Goal: Information Seeking & Learning: Learn about a topic

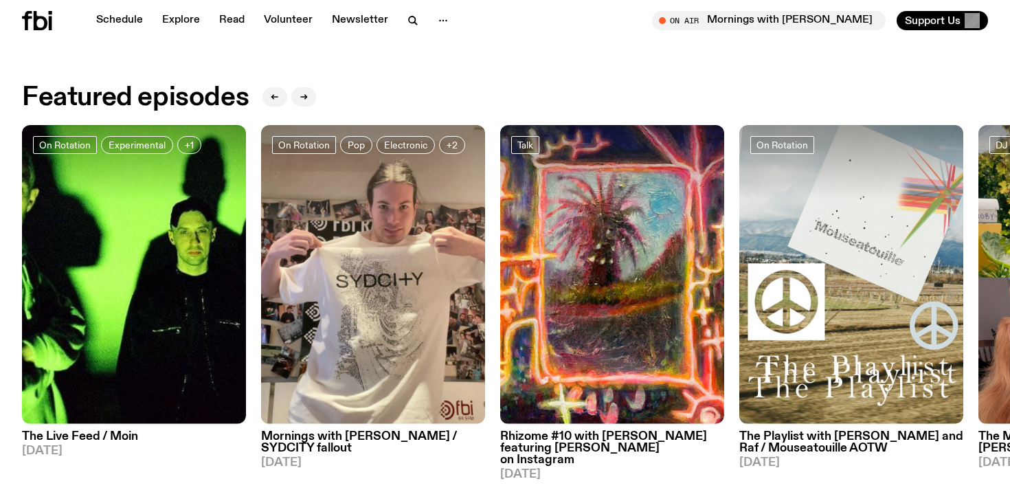
scroll to position [598, 0]
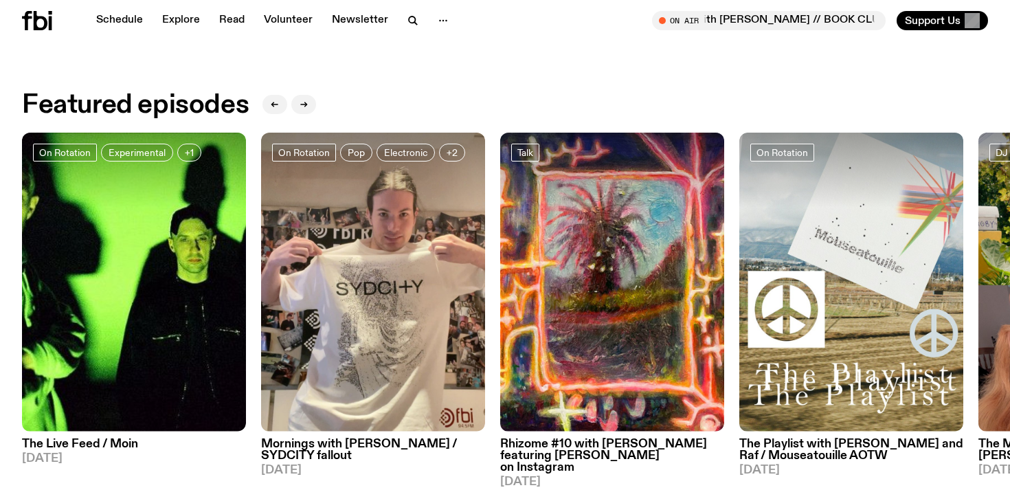
click at [621, 447] on h3 "Rhizome #10 with [PERSON_NAME] featuring [PERSON_NAME] on Instagram" at bounding box center [612, 455] width 224 height 35
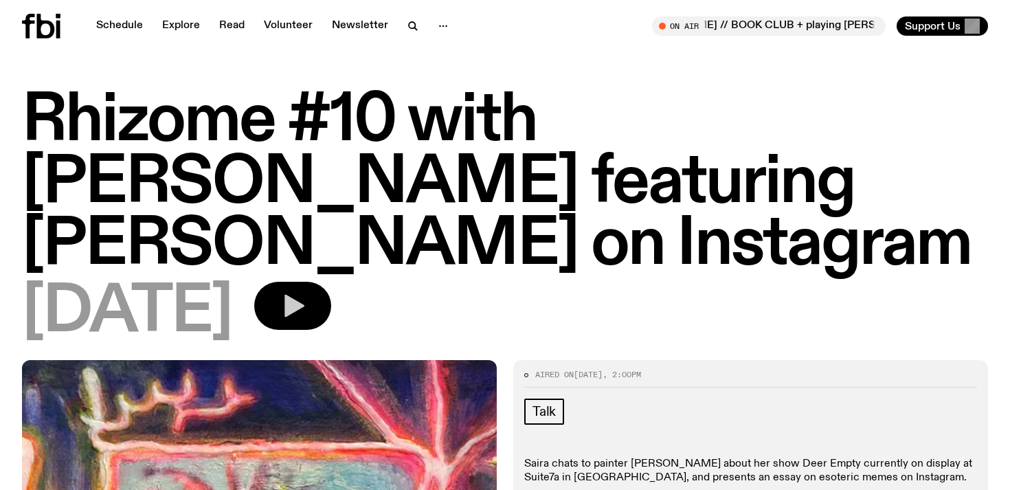
click at [331, 291] on button "button" at bounding box center [292, 306] width 77 height 48
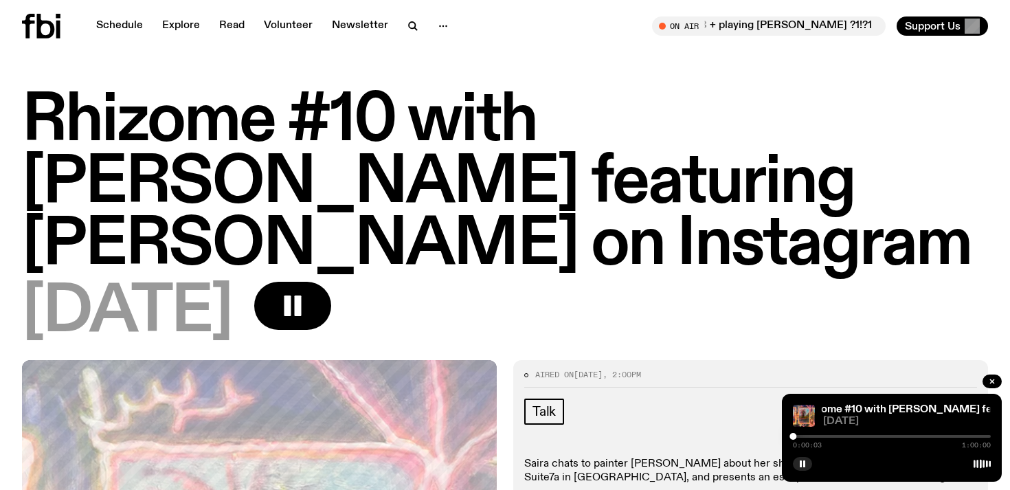
click at [810, 435] on div at bounding box center [892, 436] width 198 height 3
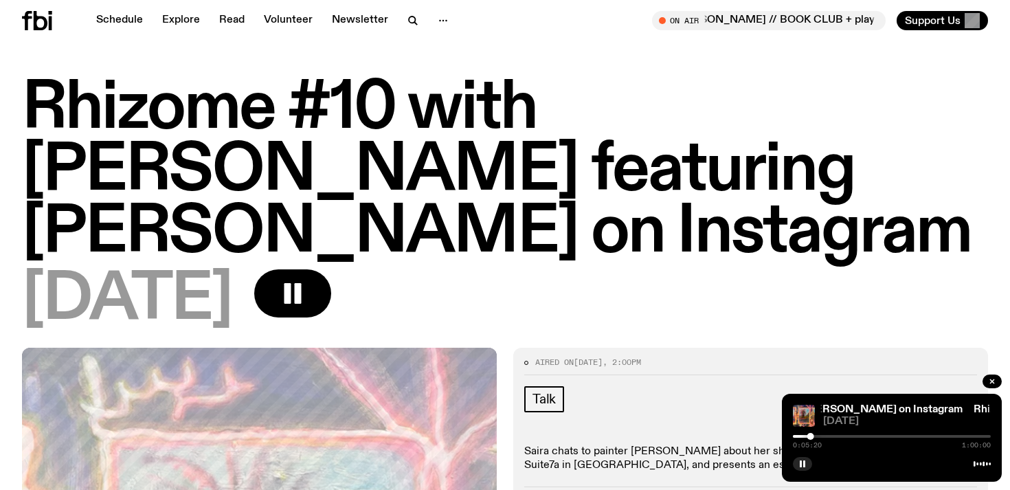
scroll to position [2, 0]
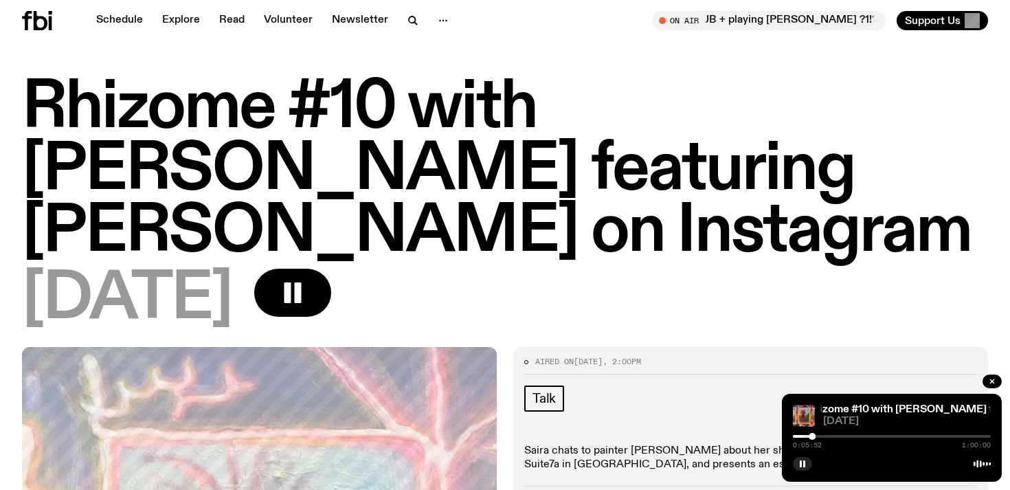
click at [22, 27] on icon at bounding box center [37, 20] width 30 height 19
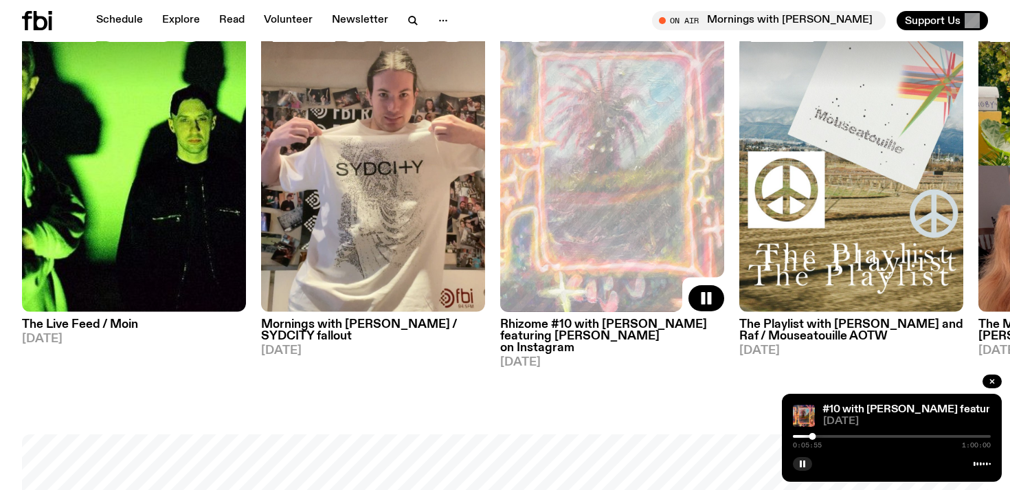
scroll to position [724, 0]
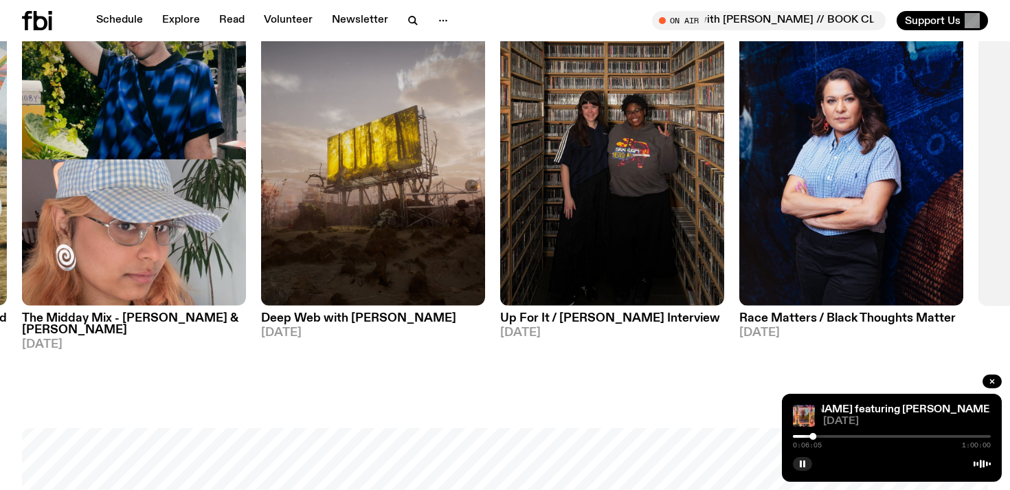
click at [766, 328] on span "[DATE]" at bounding box center [851, 333] width 224 height 12
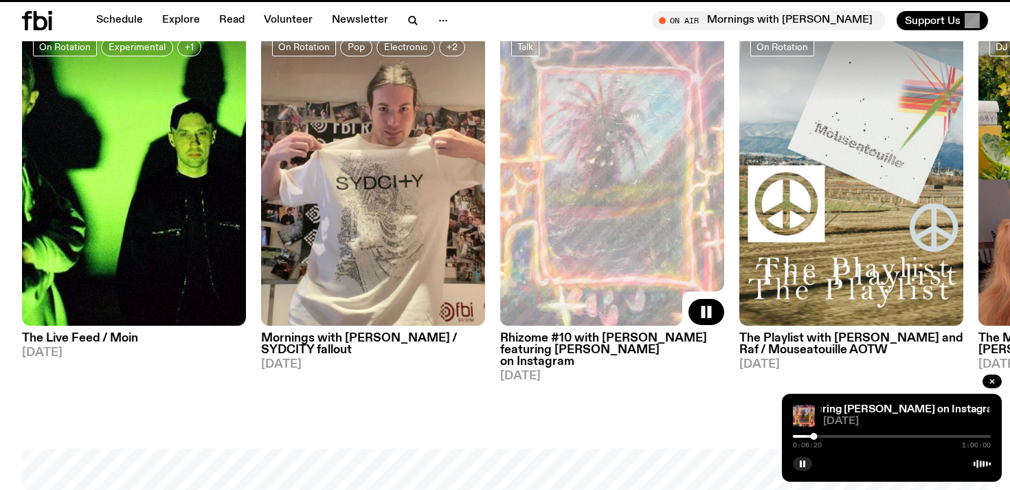
scroll to position [713, 0]
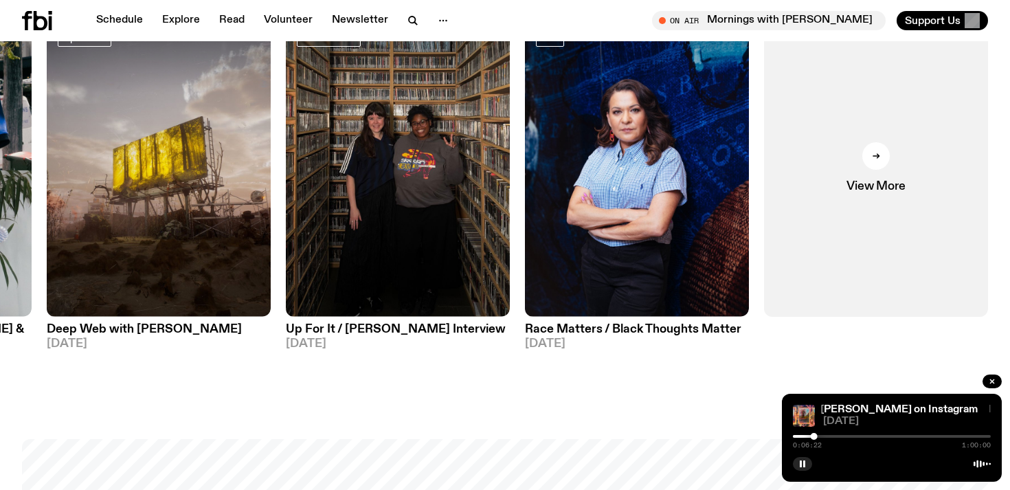
click at [403, 328] on h3 "Up For It / [PERSON_NAME] Interview" at bounding box center [398, 330] width 224 height 12
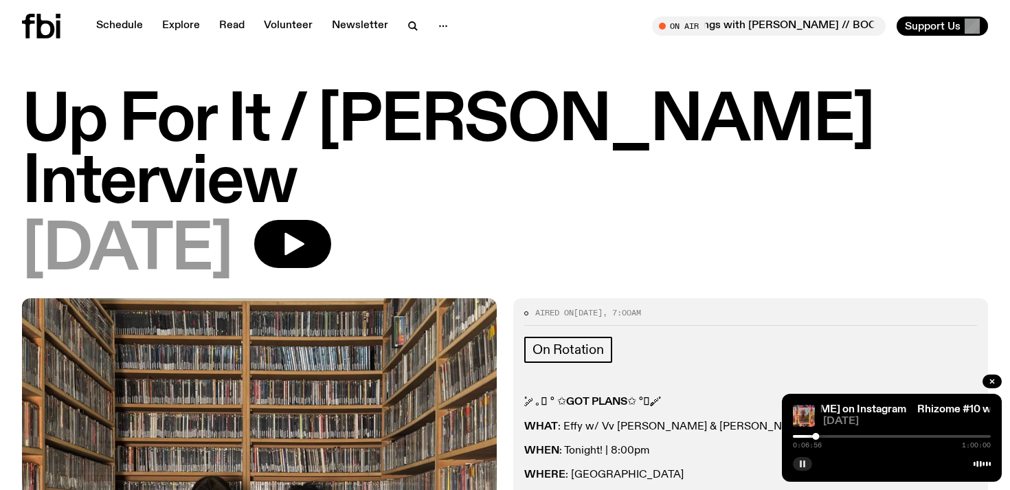
click at [797, 463] on button "button" at bounding box center [802, 464] width 19 height 14
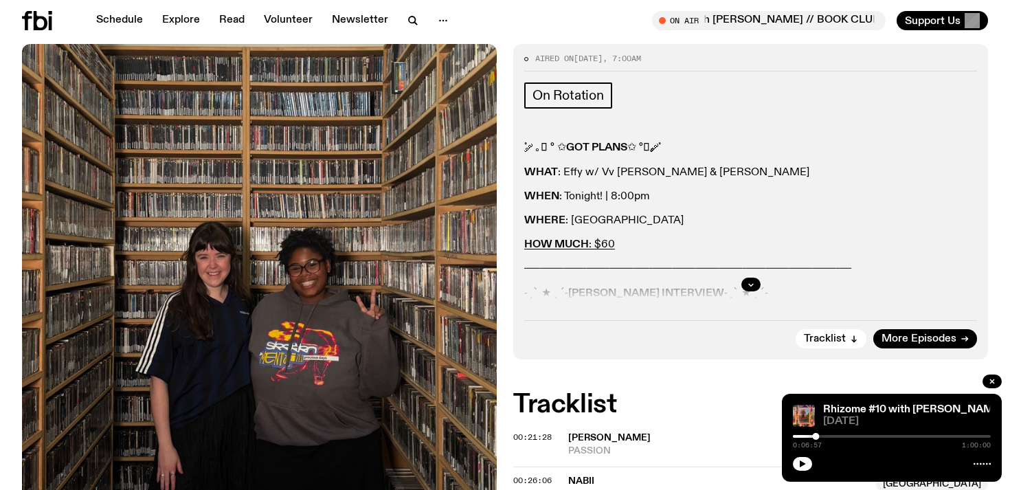
scroll to position [247, 0]
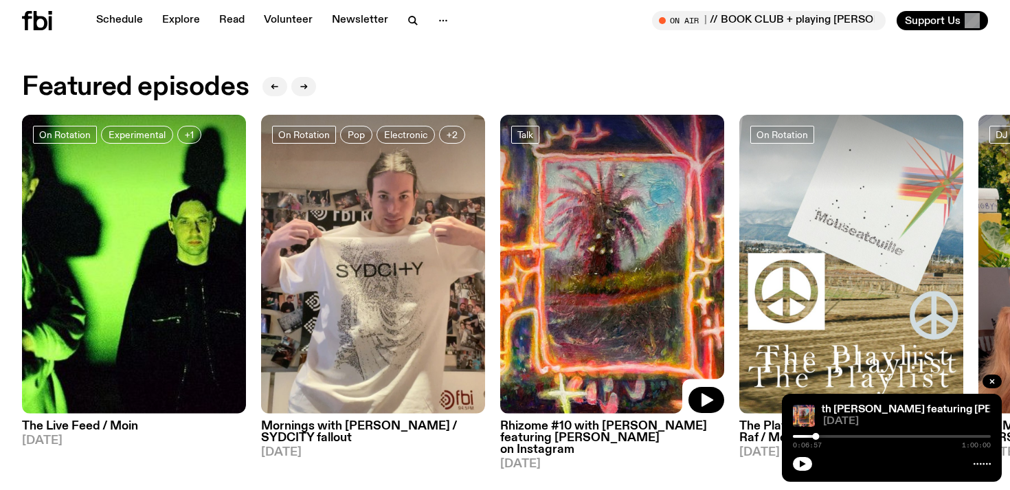
scroll to position [651, 0]
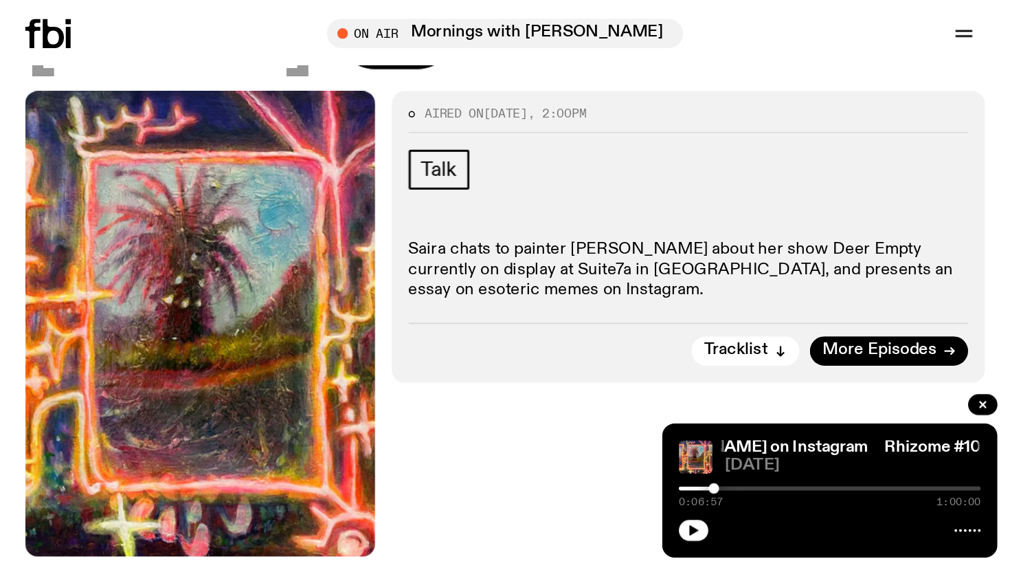
scroll to position [340, 0]
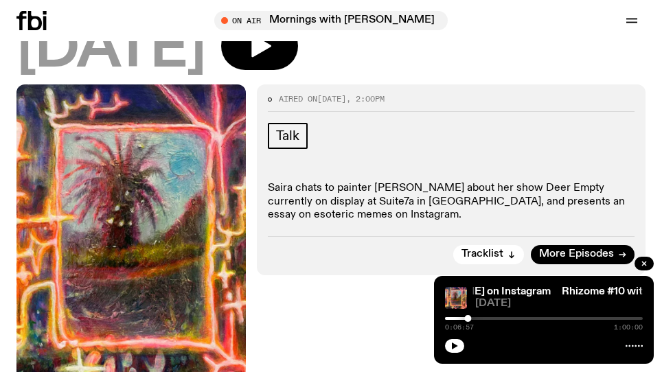
click at [533, 225] on div "Aired on [DATE] 2:00pm Talk Saira chats to painter [PERSON_NAME] about her show…" at bounding box center [331, 327] width 662 height 485
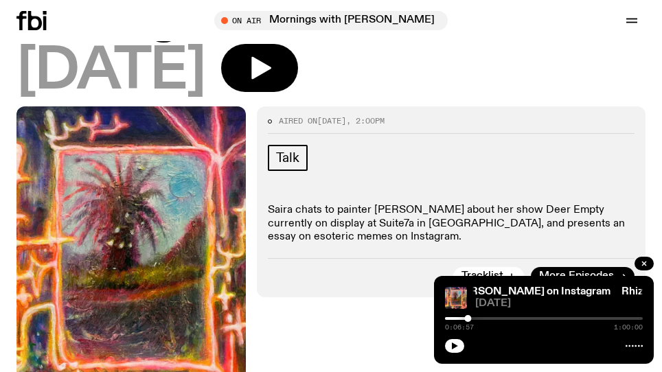
scroll to position [319, 0]
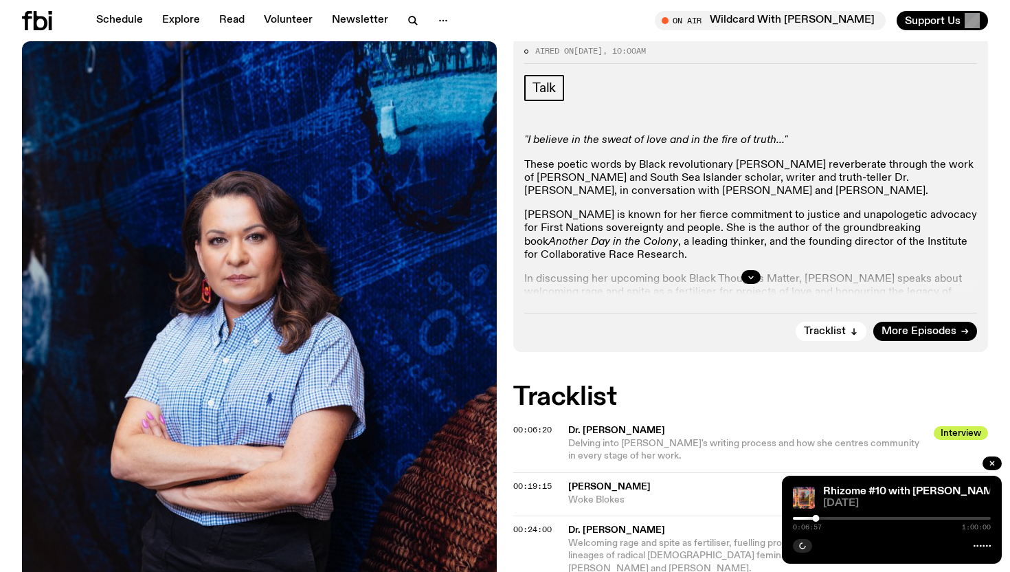
scroll to position [254, 0]
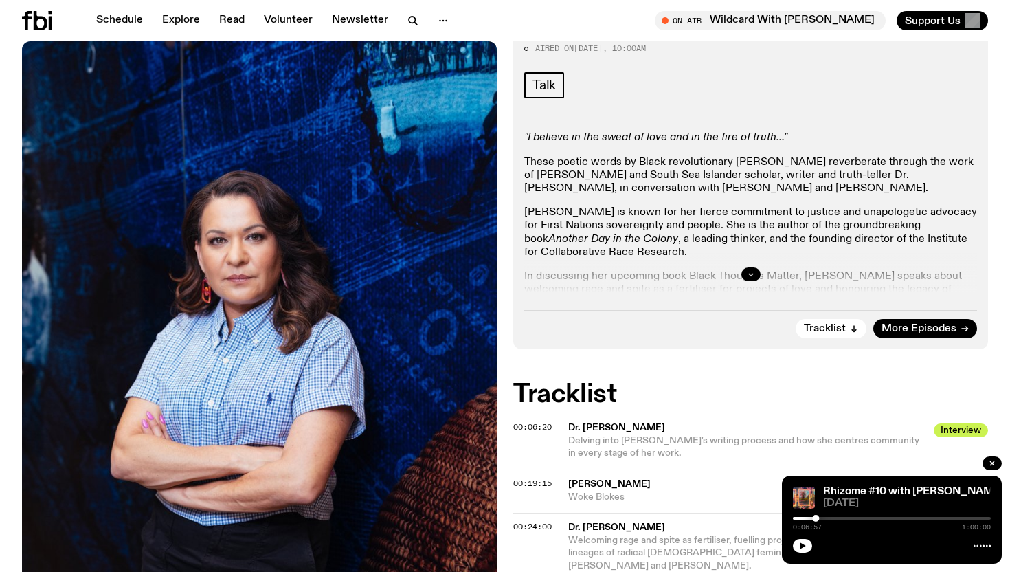
click at [748, 277] on icon "button" at bounding box center [751, 274] width 8 height 8
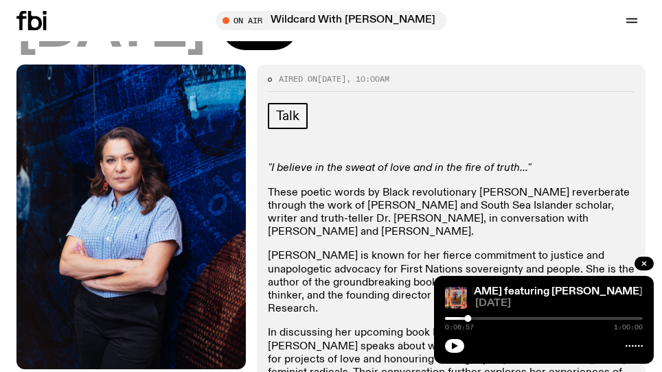
scroll to position [226, 0]
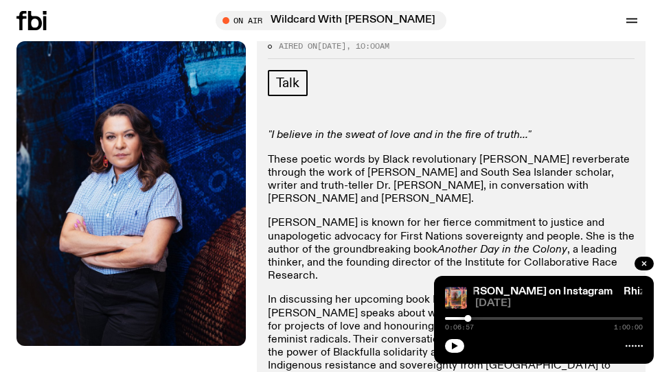
drag, startPoint x: 132, startPoint y: 146, endPoint x: 498, endPoint y: 11, distance: 390.3
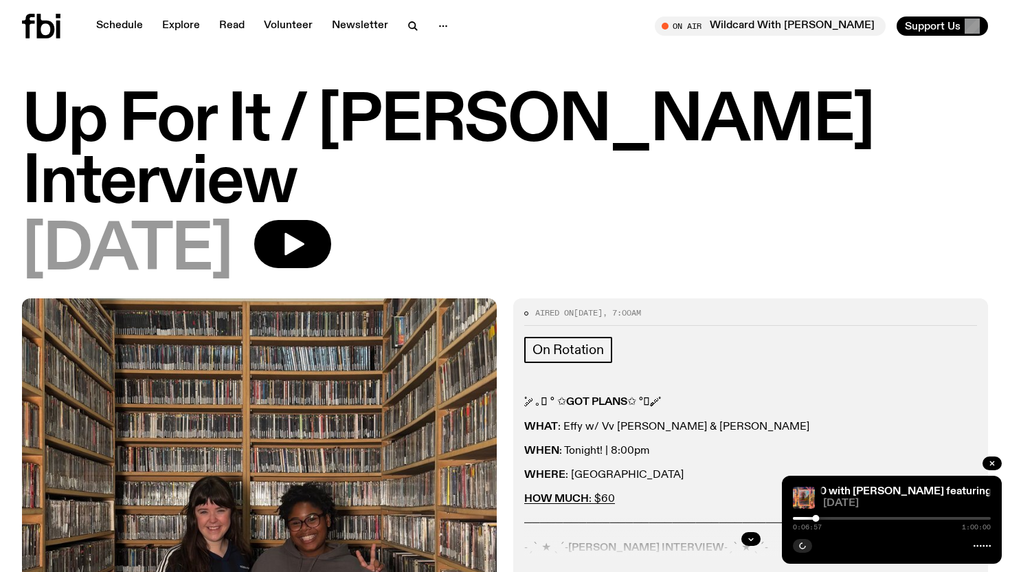
click at [418, 126] on h1 "Up For It / [PERSON_NAME] Interview" at bounding box center [505, 153] width 966 height 124
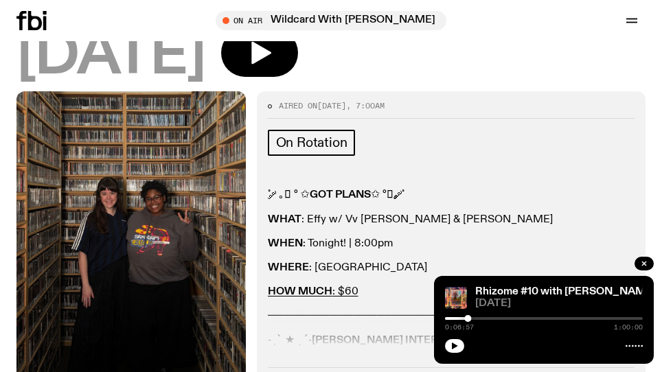
scroll to position [219, 0]
